Goal: Find specific page/section: Find specific page/section

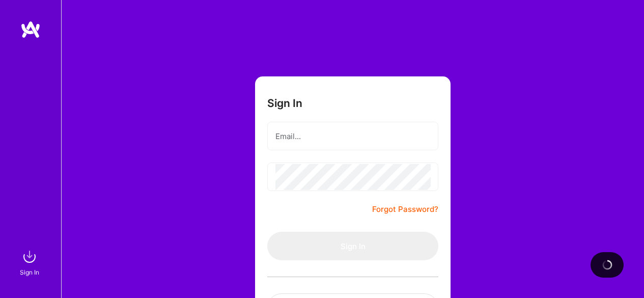
scroll to position [77, 0]
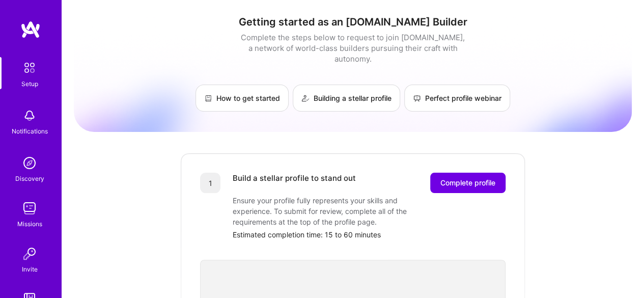
scroll to position [111, 0]
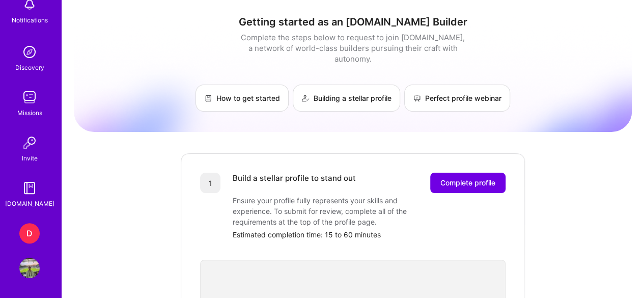
click at [24, 112] on div "Missions" at bounding box center [29, 112] width 25 height 11
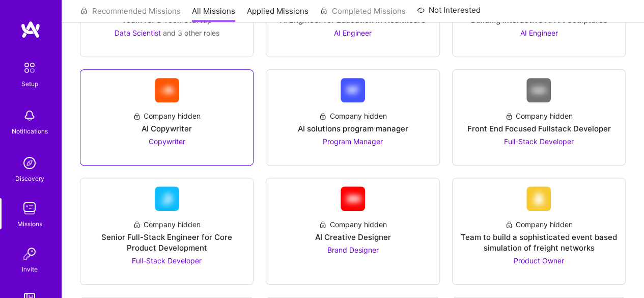
scroll to position [306, 0]
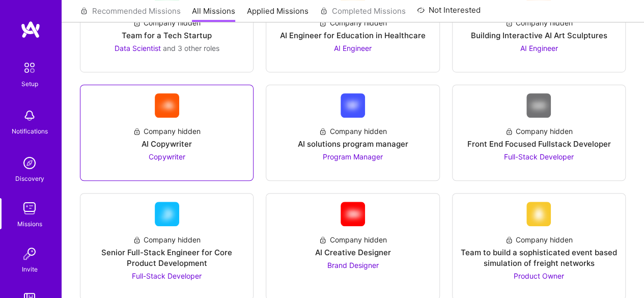
click at [180, 155] on span "Copywriter" at bounding box center [167, 156] width 37 height 9
